Goal: Task Accomplishment & Management: Complete application form

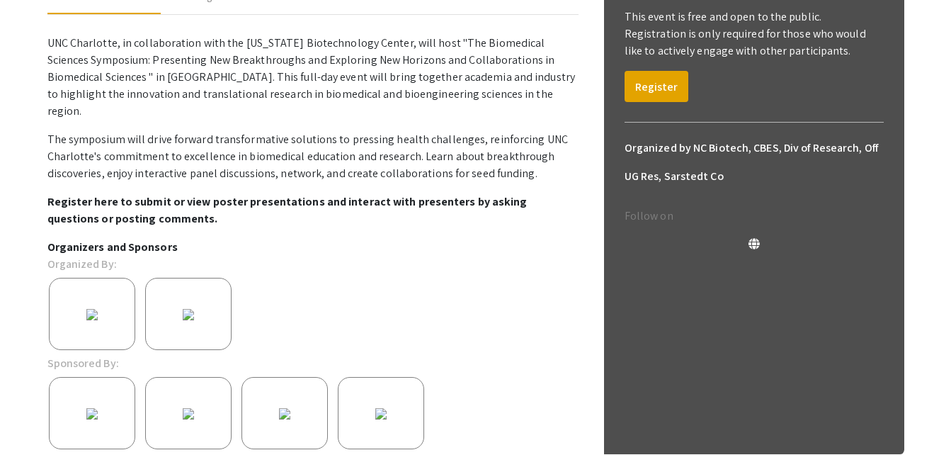
scroll to position [252, 0]
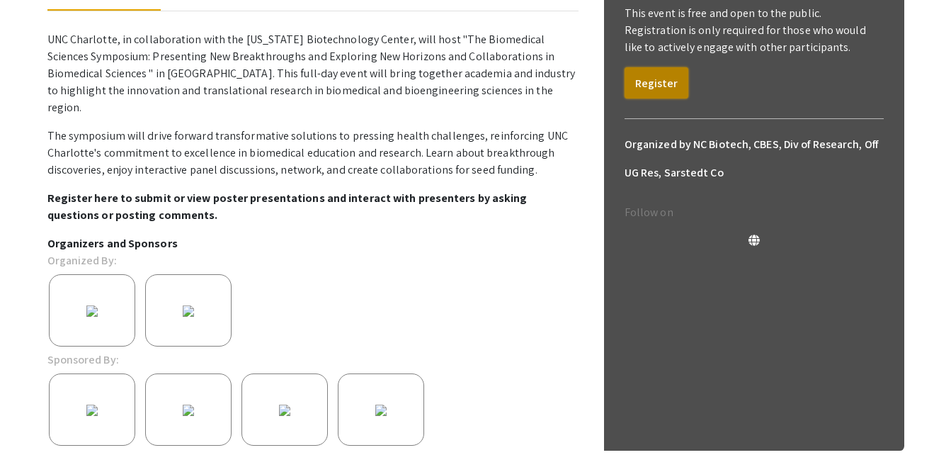
click at [644, 80] on button "Register" at bounding box center [657, 82] width 64 height 31
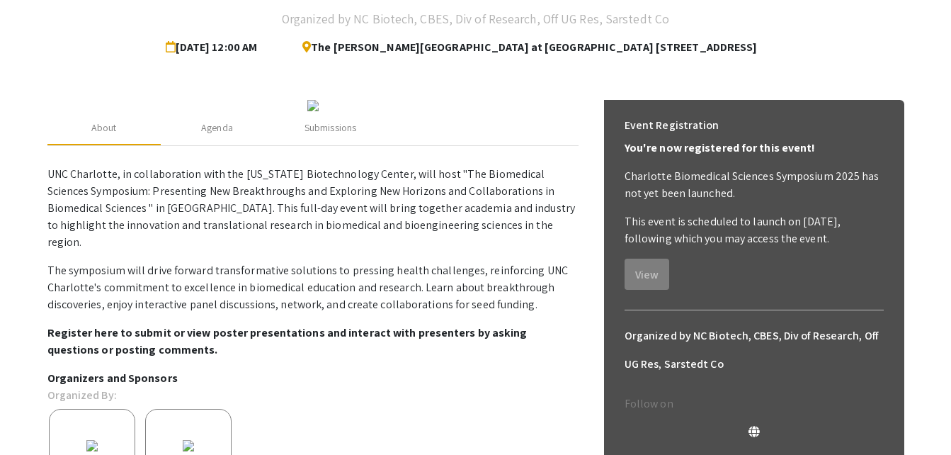
scroll to position [115, 0]
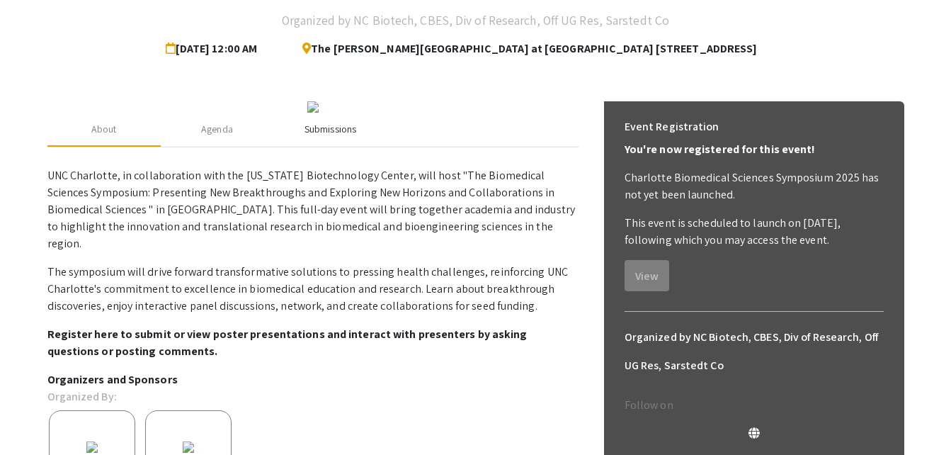
click at [317, 137] on div "Submissions" at bounding box center [331, 129] width 52 height 15
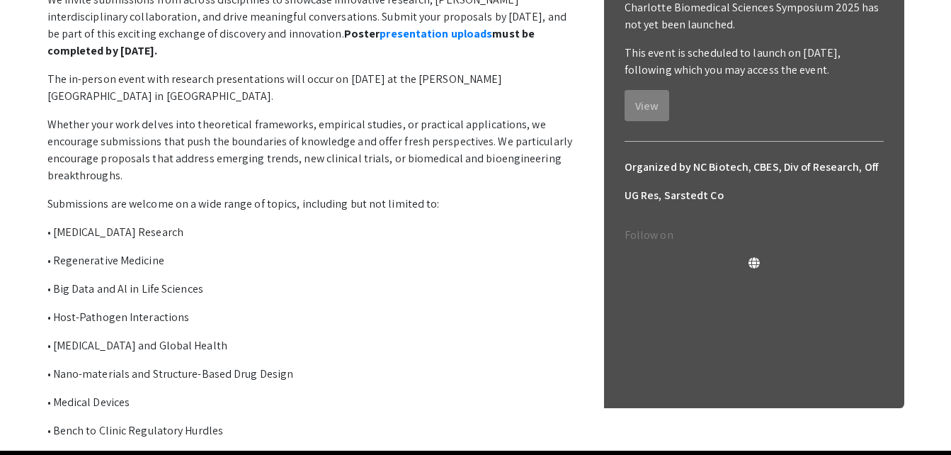
scroll to position [314, 0]
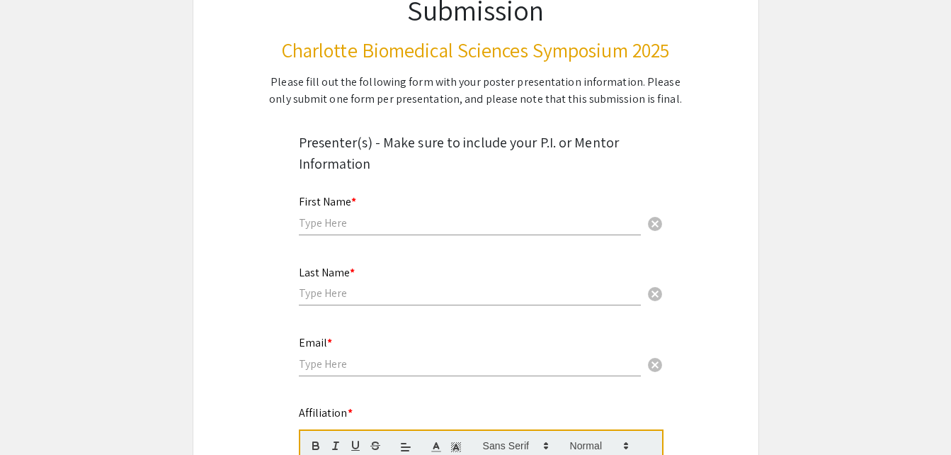
scroll to position [157, 0]
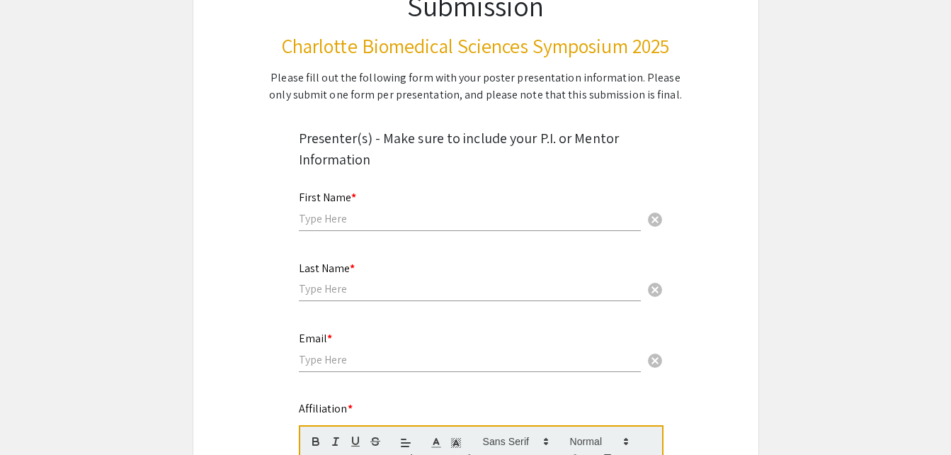
click at [421, 228] on div "First Name * cancel" at bounding box center [470, 204] width 342 height 54
type input "[PERSON_NAME]"
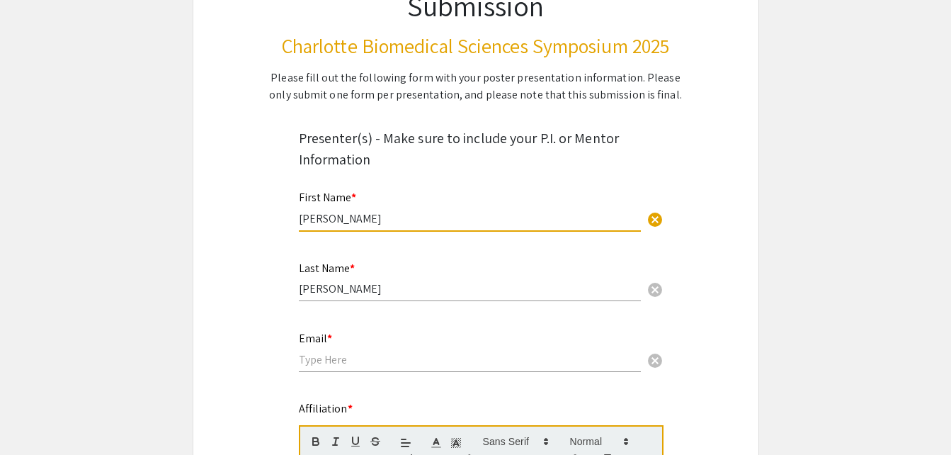
type input "[PERSON_NAME][EMAIL_ADDRESS][PERSON_NAME][DOMAIN_NAME]"
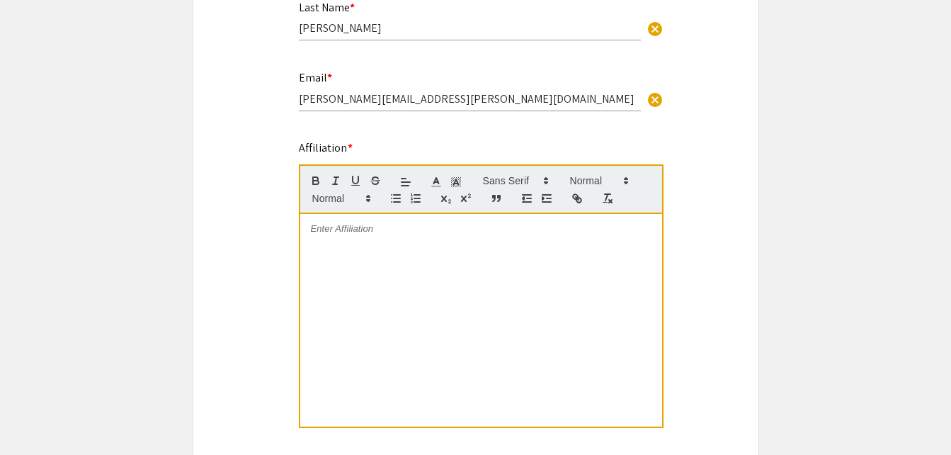
scroll to position [456, 0]
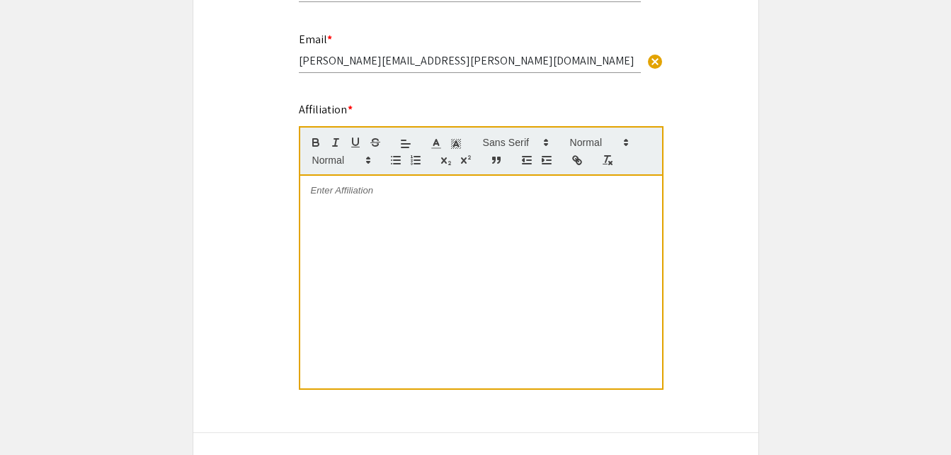
type input "[PERSON_NAME]"
click at [580, 228] on div at bounding box center [481, 282] width 362 height 213
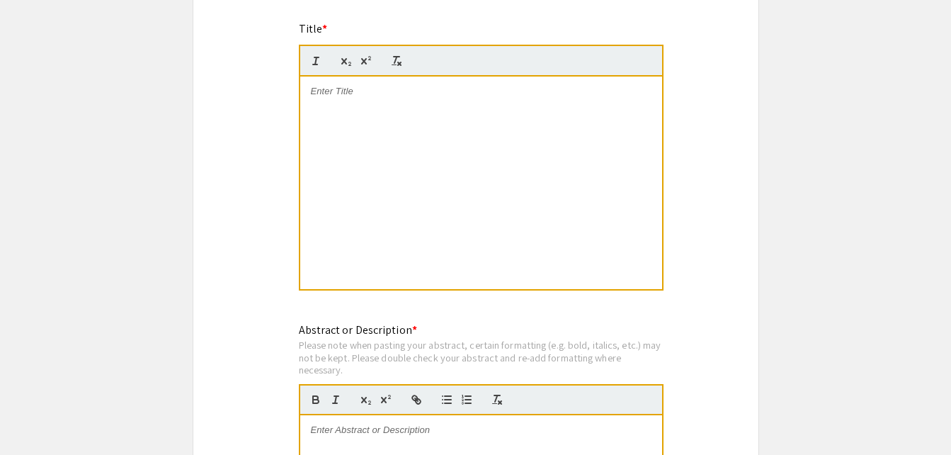
scroll to position [1080, 0]
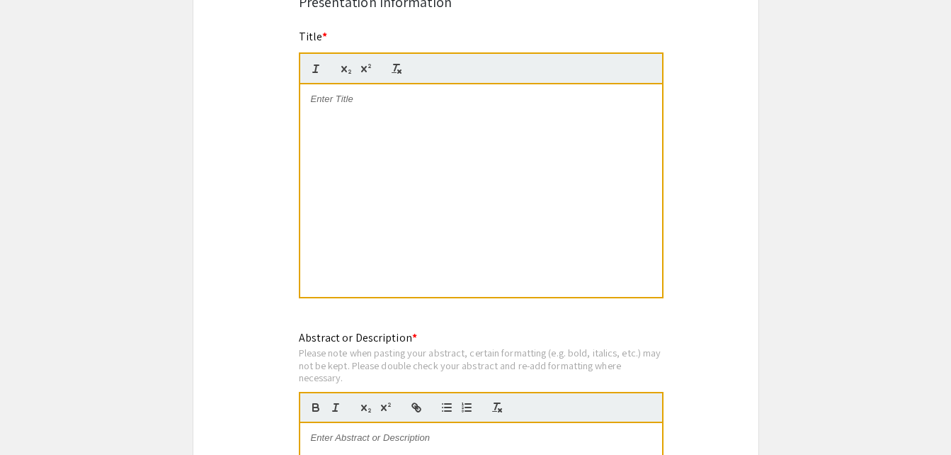
click at [552, 240] on div at bounding box center [481, 190] width 362 height 213
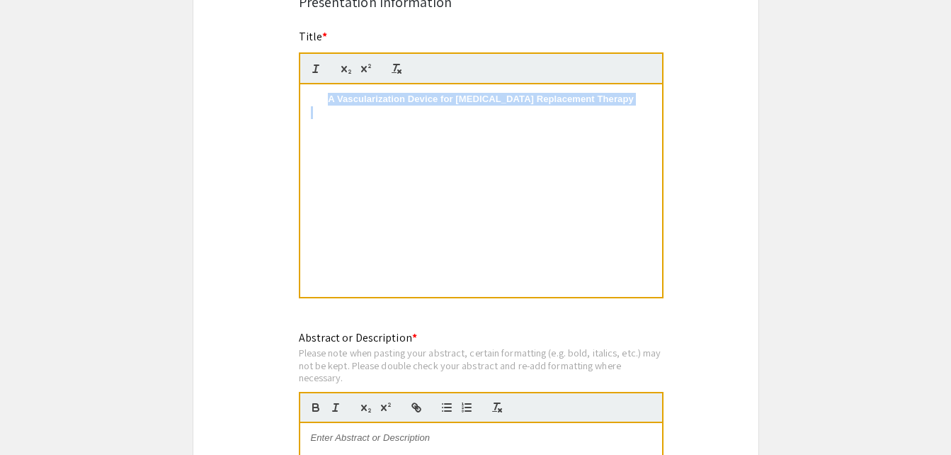
drag, startPoint x: 429, startPoint y: 188, endPoint x: 305, endPoint y: 95, distance: 155.9
click at [305, 95] on div "A Vascularization Device for [MEDICAL_DATA] Replacement Therapy" at bounding box center [481, 190] width 362 height 213
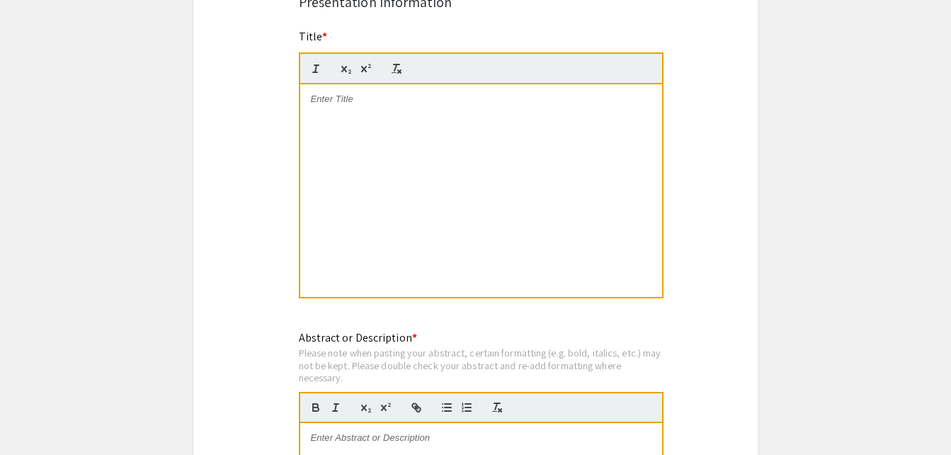
click at [358, 129] on div at bounding box center [481, 190] width 362 height 213
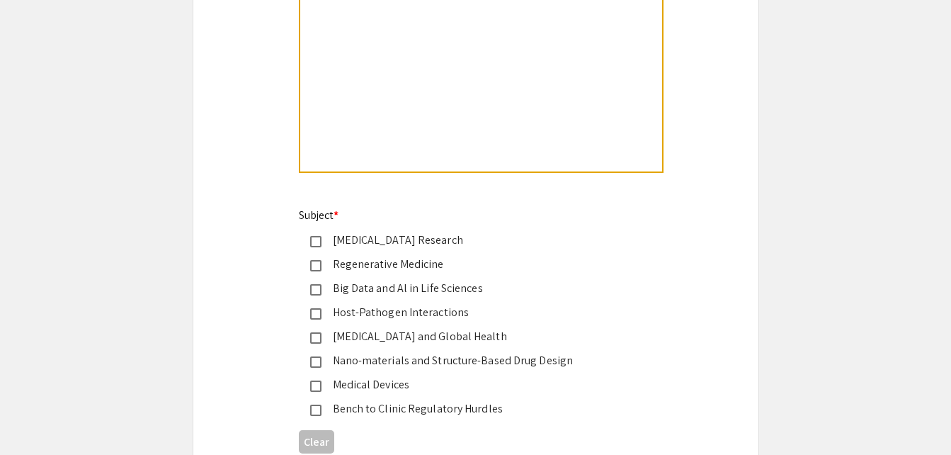
scroll to position [1552, 0]
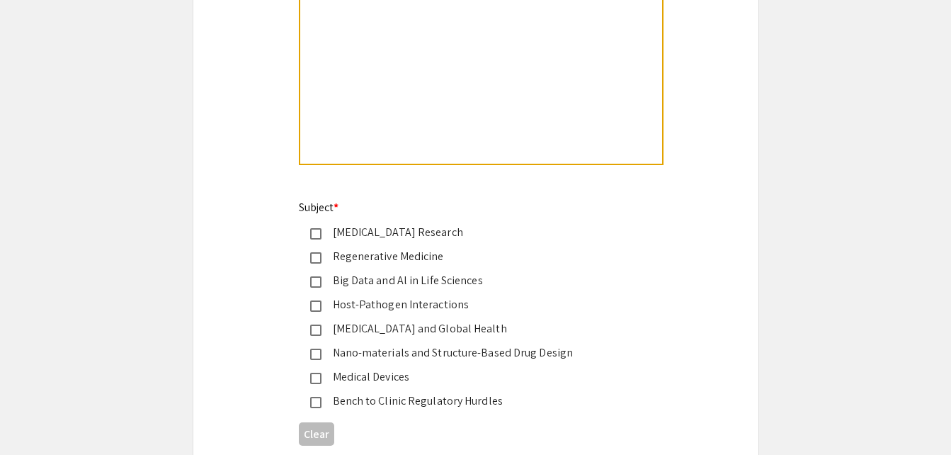
click at [378, 256] on div "Regenerative Medicine" at bounding box center [471, 256] width 298 height 17
click at [548, 118] on div at bounding box center [481, 57] width 362 height 213
paste div
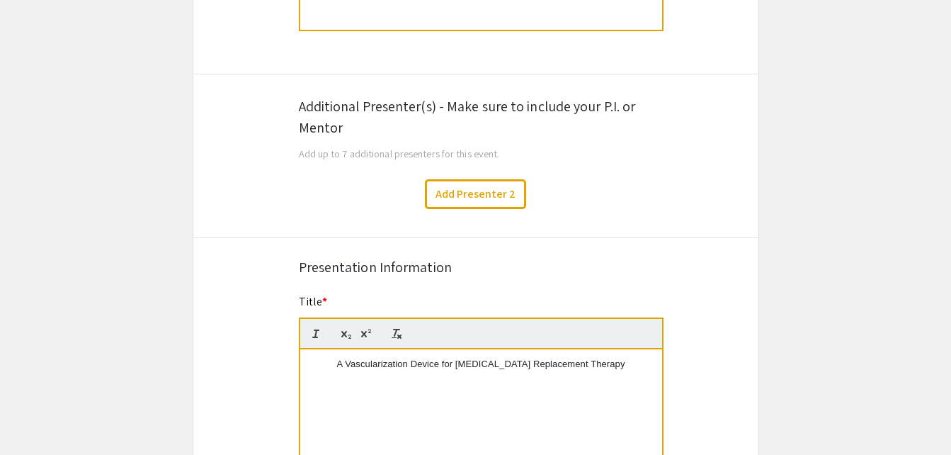
scroll to position [857, 0]
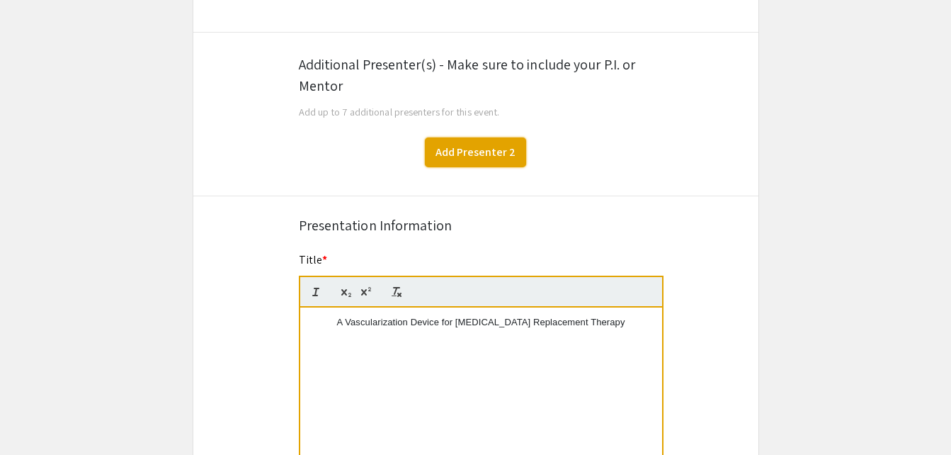
click at [510, 161] on button "Add Presenter 2" at bounding box center [475, 152] width 101 height 30
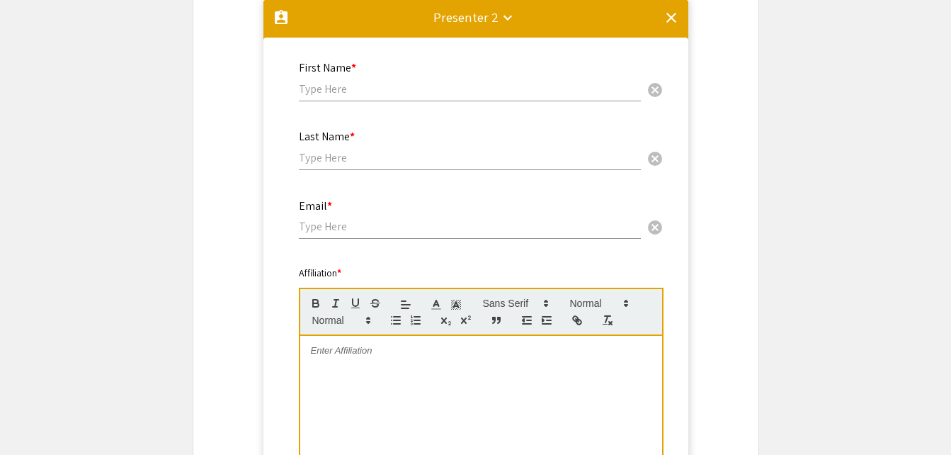
click at [666, 22] on mat-icon "clear" at bounding box center [671, 17] width 17 height 17
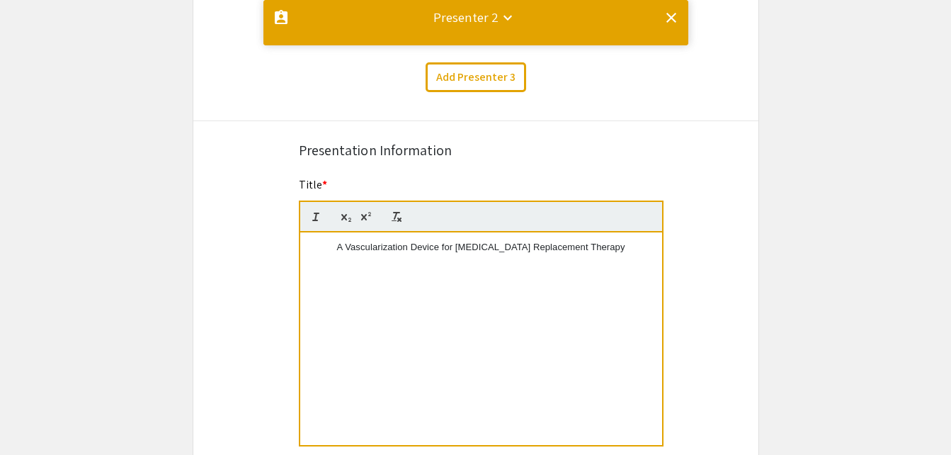
scroll to position [0, 0]
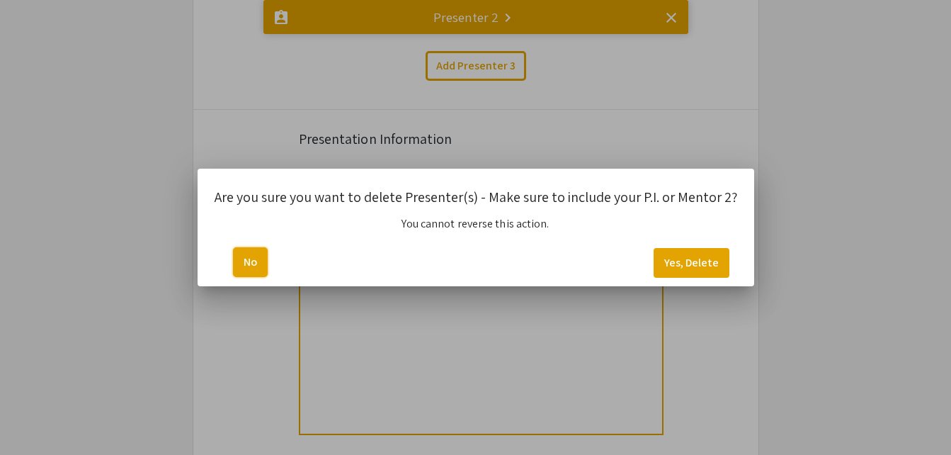
click at [248, 264] on button "No" at bounding box center [250, 262] width 35 height 30
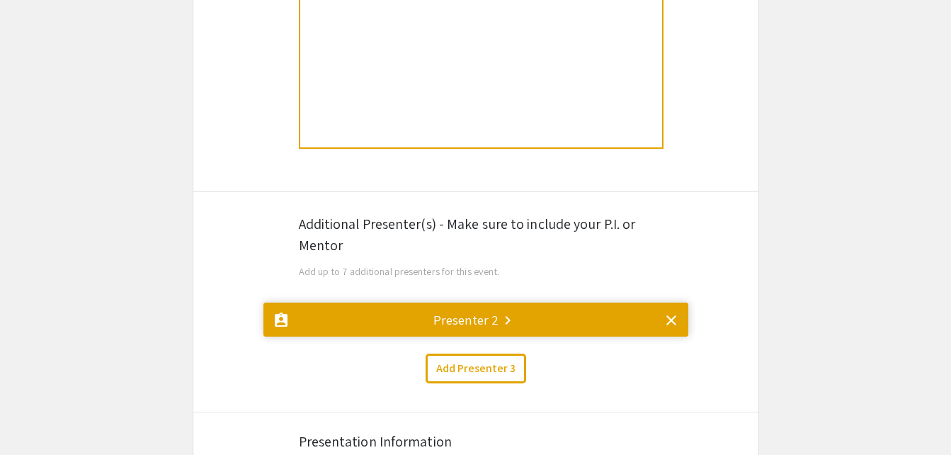
scroll to position [737, 0]
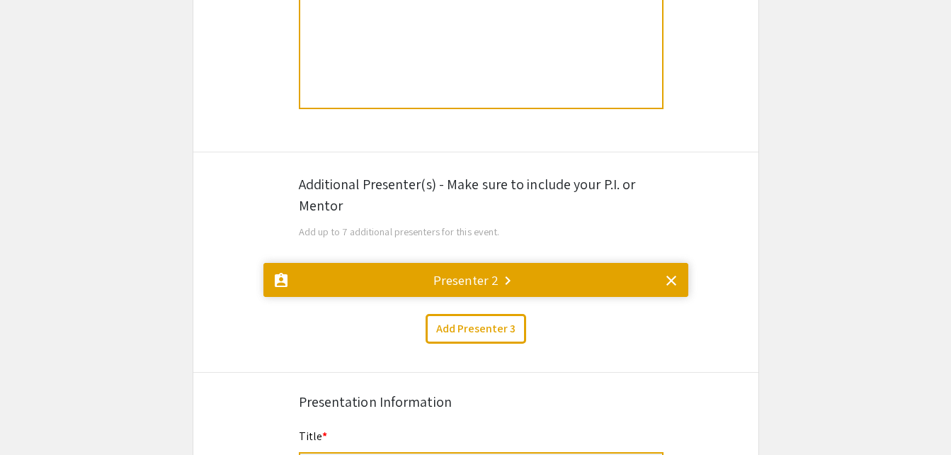
click at [505, 280] on mat-icon "keyboard_arrow_right" at bounding box center [507, 280] width 17 height 17
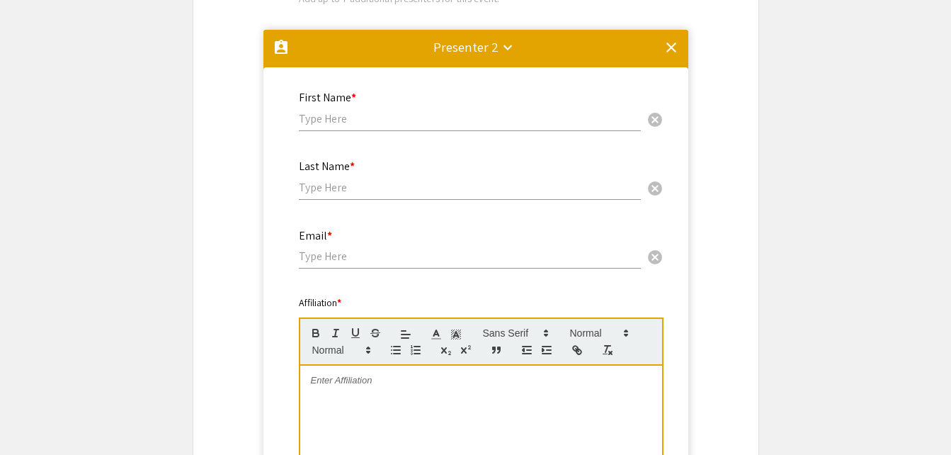
scroll to position [936, 0]
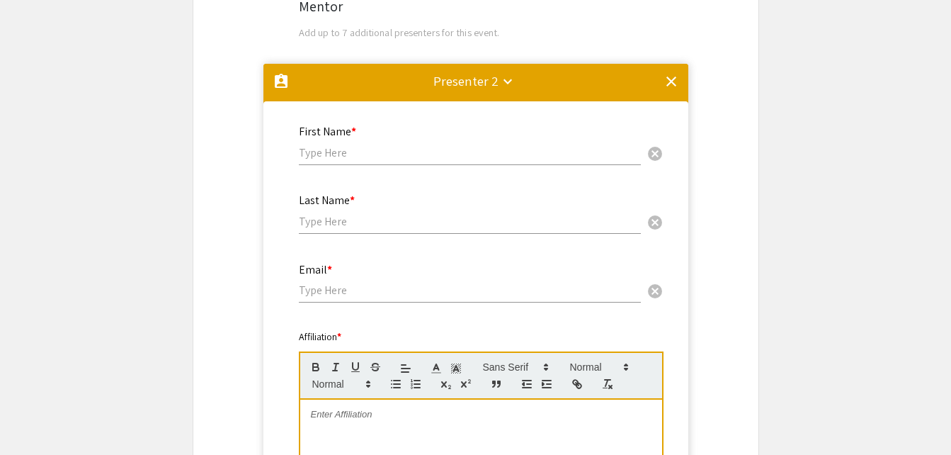
click at [665, 80] on mat-icon "clear" at bounding box center [671, 81] width 17 height 17
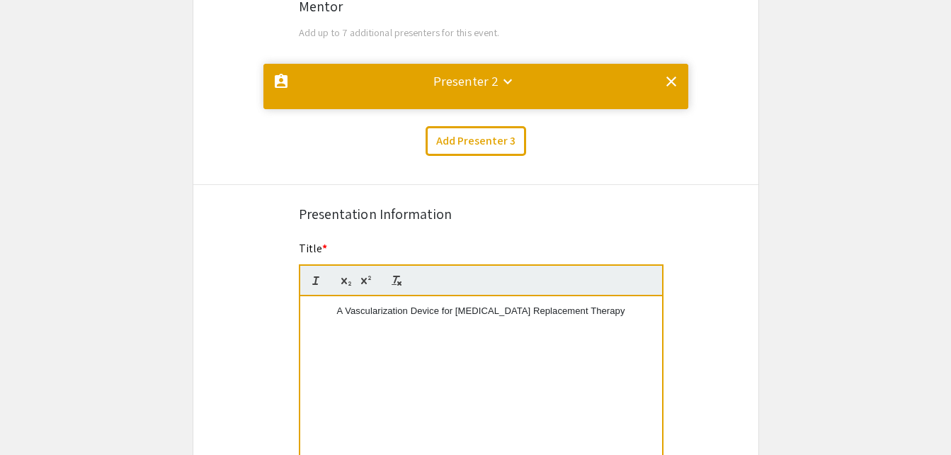
scroll to position [0, 0]
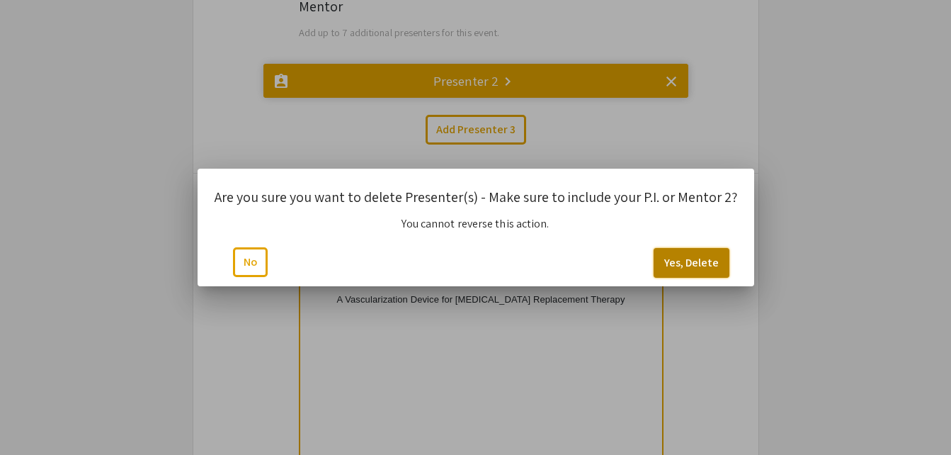
click at [683, 253] on button "Yes, Delete" at bounding box center [692, 263] width 76 height 30
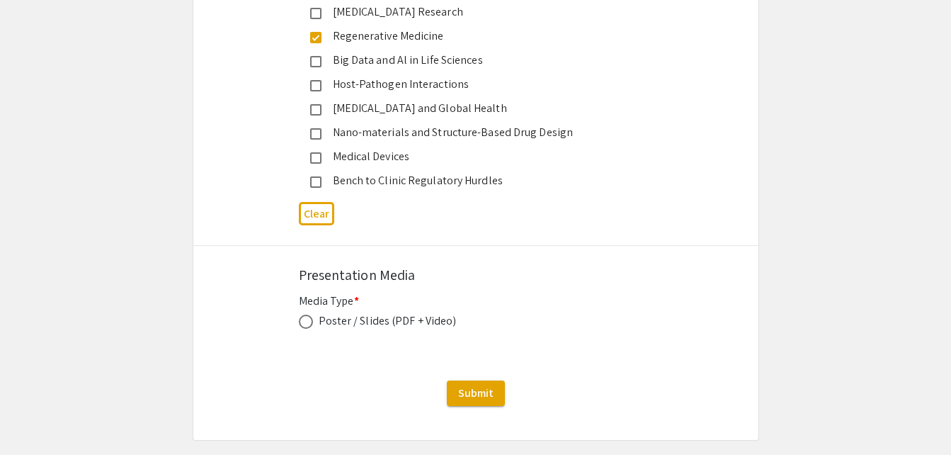
scroll to position [1775, 0]
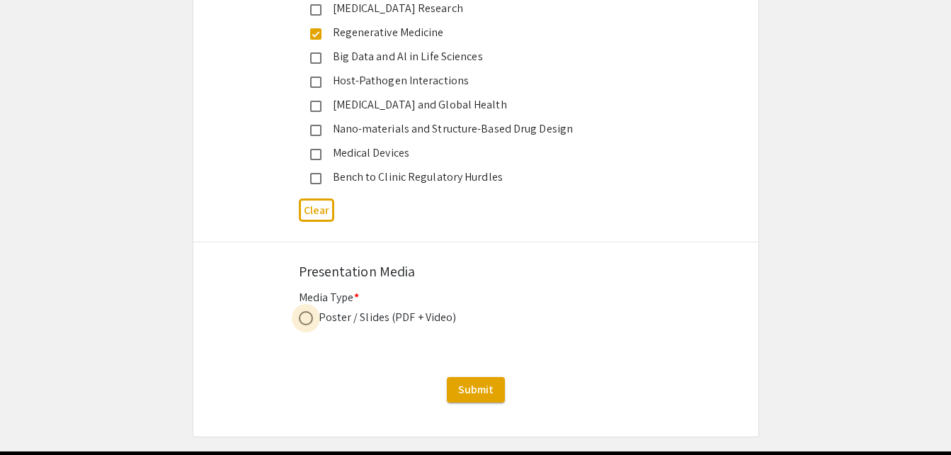
click at [308, 320] on span at bounding box center [306, 318] width 14 height 14
click at [308, 320] on input "radio" at bounding box center [306, 318] width 14 height 14
radio input "true"
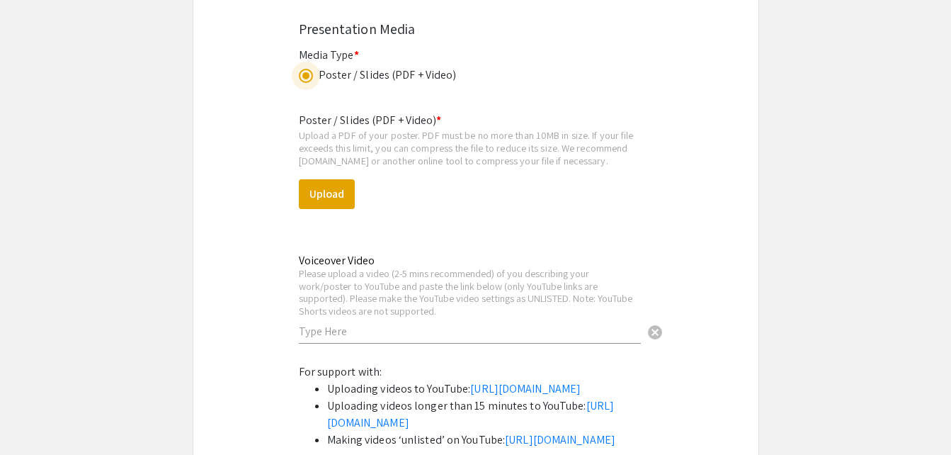
scroll to position [2023, 0]
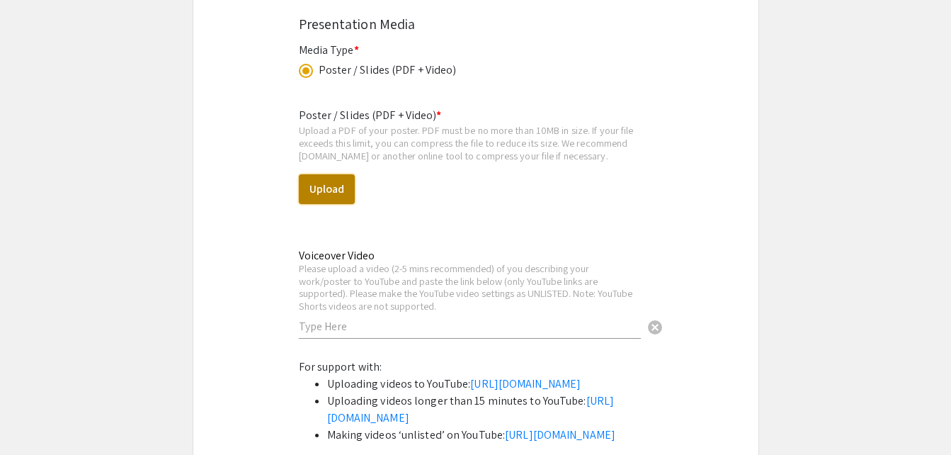
click at [331, 184] on button "Upload" at bounding box center [327, 189] width 56 height 30
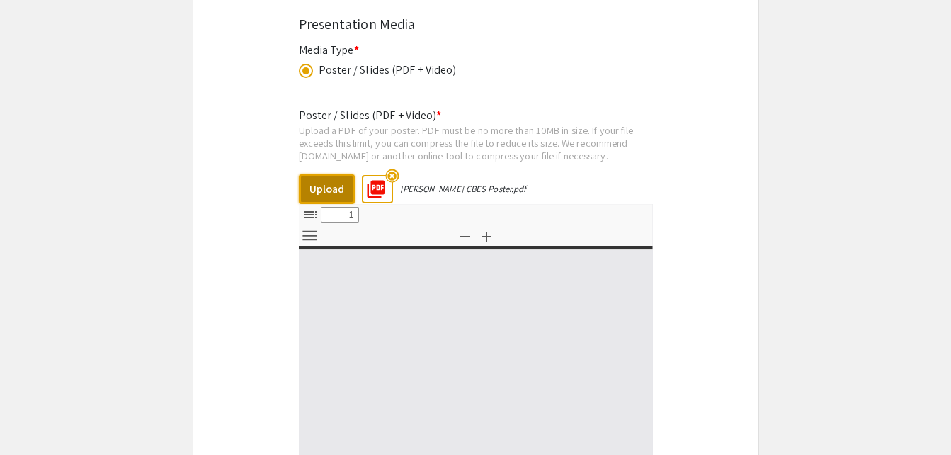
select select "custom"
type input "0"
select select "custom"
type input "1"
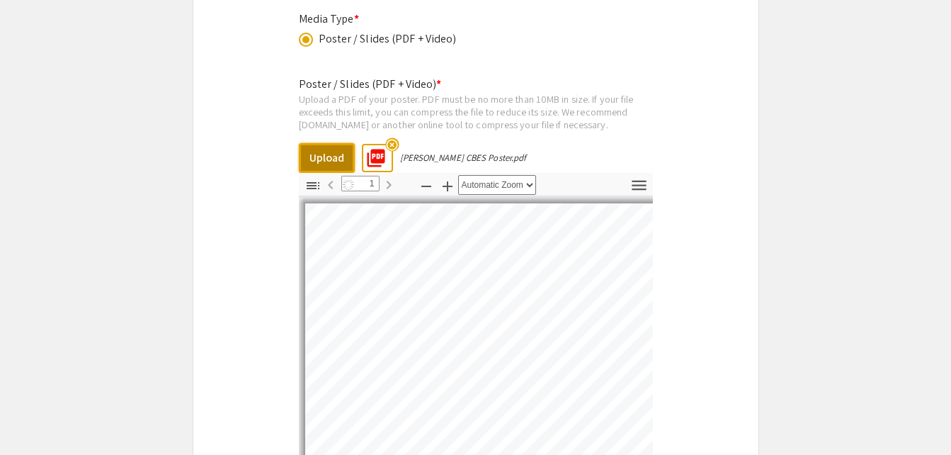
select select "auto"
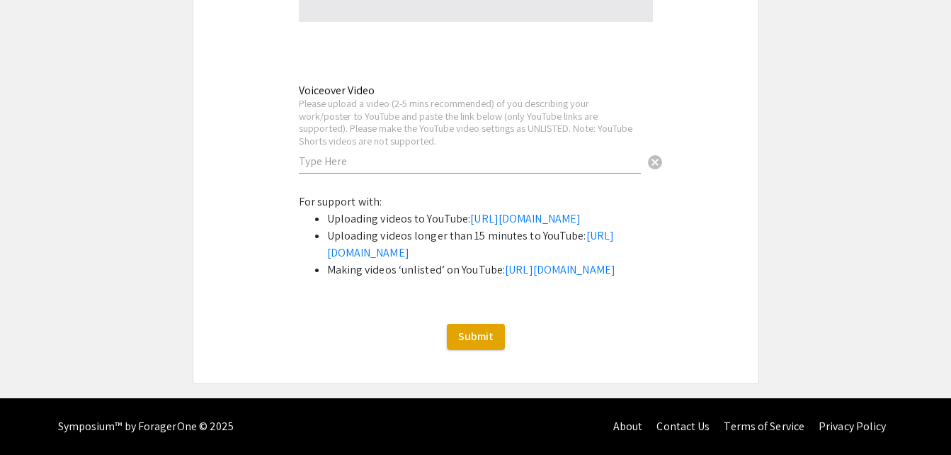
scroll to position [2573, 0]
click at [480, 154] on input "text" at bounding box center [470, 161] width 342 height 15
paste input "[URL][DOMAIN_NAME]"
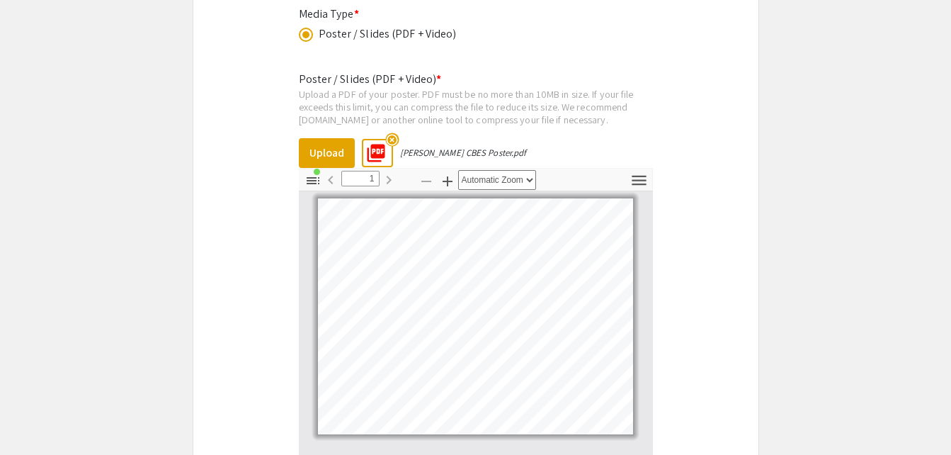
scroll to position [2069, 0]
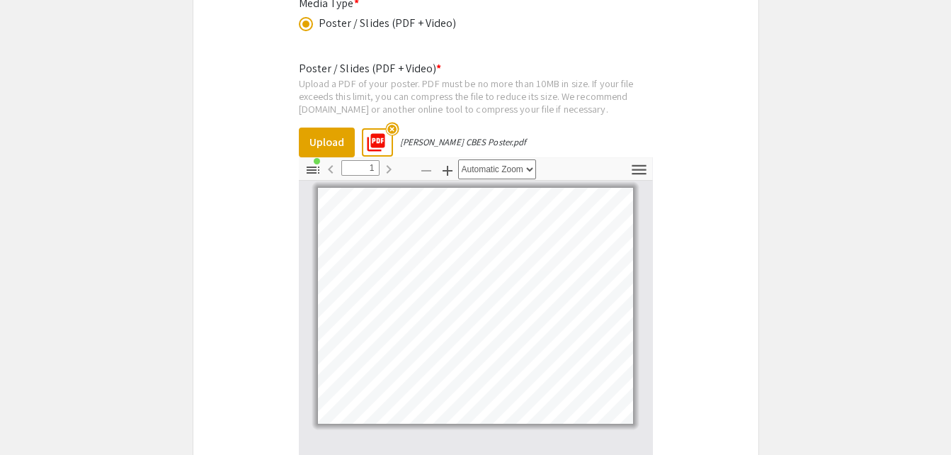
type input "[URL][DOMAIN_NAME]"
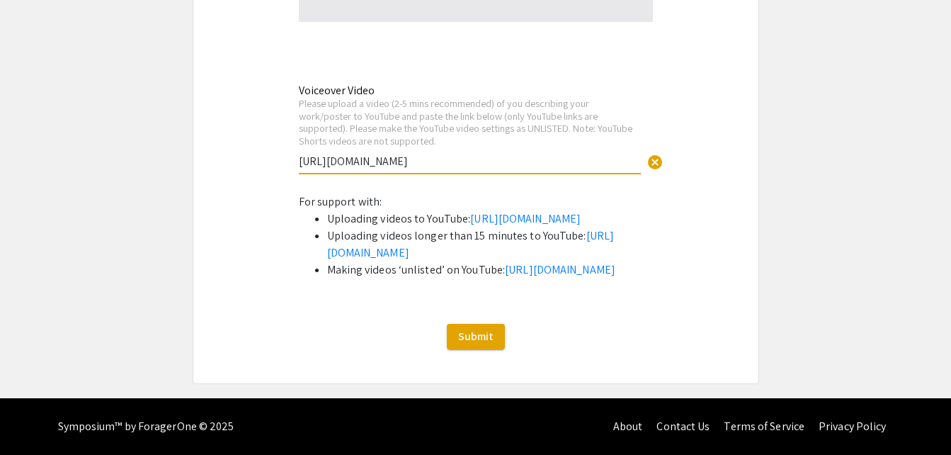
scroll to position [2640, 0]
click at [489, 331] on button "Submit" at bounding box center [476, 337] width 58 height 26
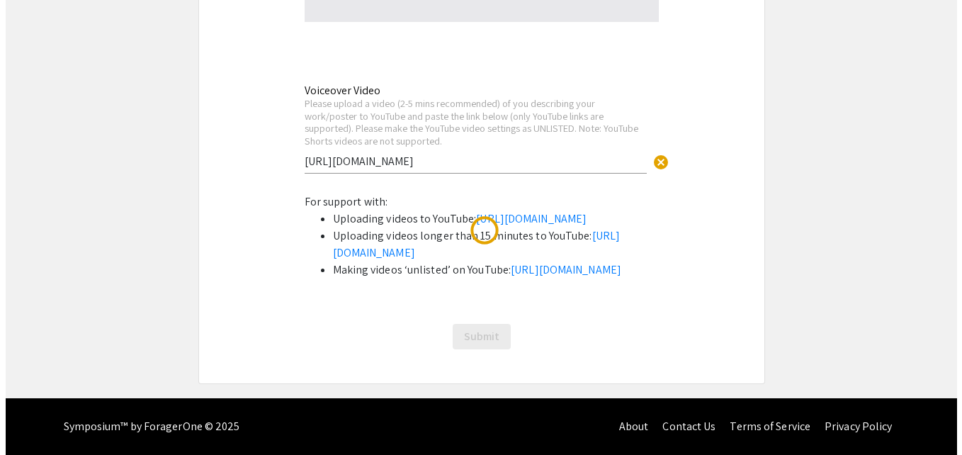
scroll to position [0, 0]
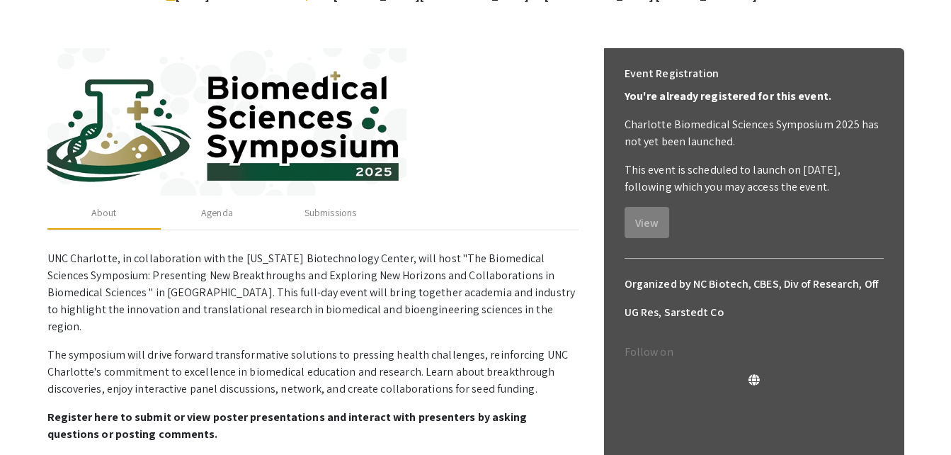
scroll to position [181, 0]
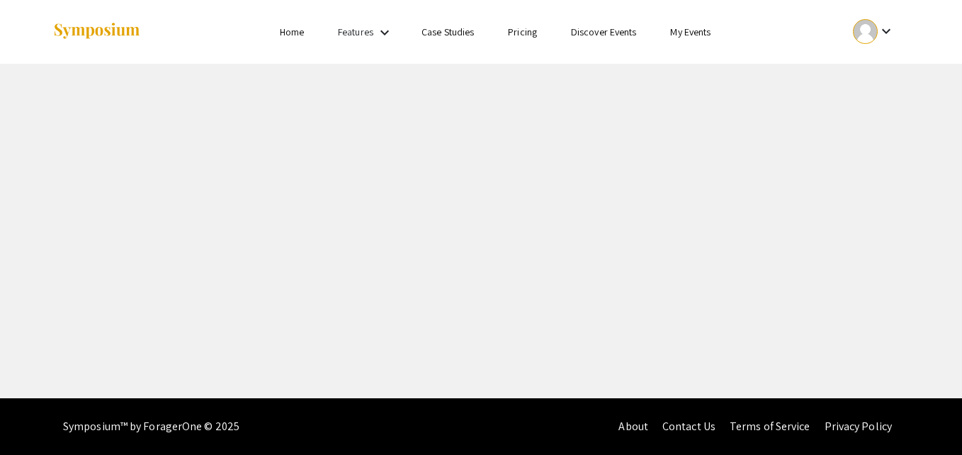
drag, startPoint x: 959, startPoint y: 179, endPoint x: 960, endPoint y: 212, distance: 33.3
click at [960, 212] on div "Skip navigation Home Features keyboard_arrow_down Case Studies Pricing Discover…" at bounding box center [481, 199] width 962 height 398
